Goal: Information Seeking & Learning: Learn about a topic

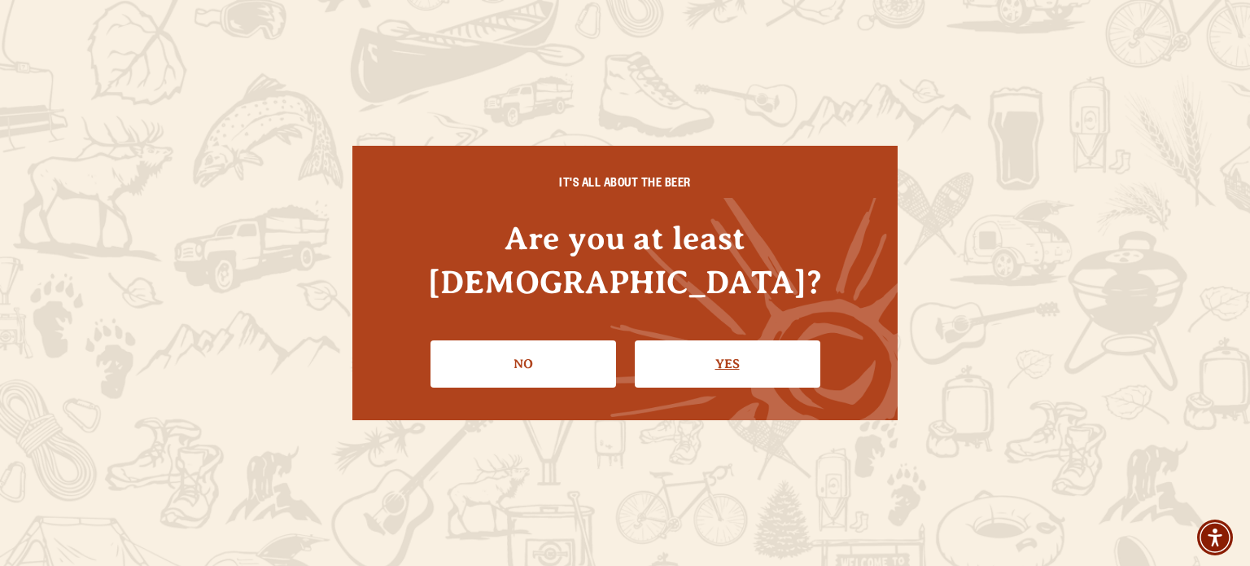
click at [730, 340] on link "Yes" at bounding box center [728, 363] width 186 height 47
